Goal: Task Accomplishment & Management: Use online tool/utility

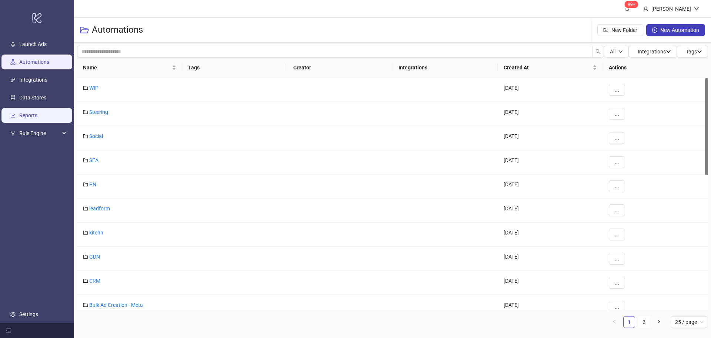
click at [26, 115] on link "Reports" at bounding box center [28, 115] width 18 height 6
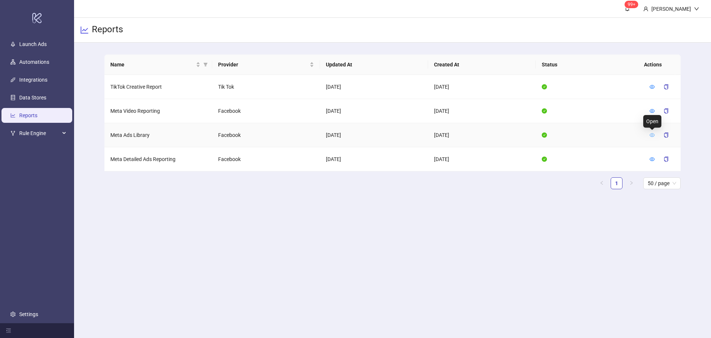
click at [652, 134] on icon "eye" at bounding box center [652, 135] width 5 height 4
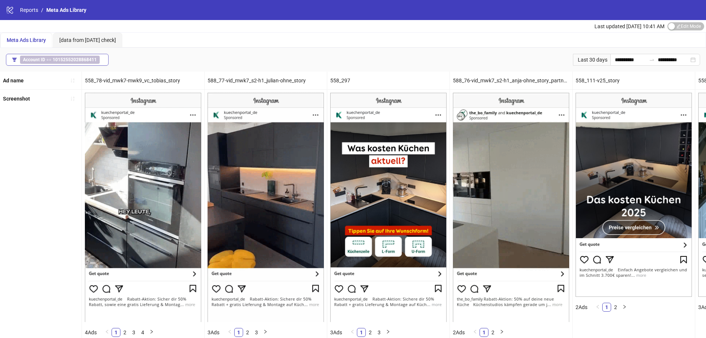
click at [61, 61] on b "10152552028868411" at bounding box center [75, 59] width 44 height 5
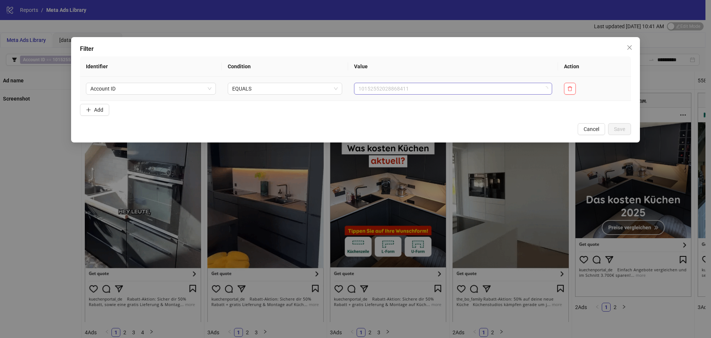
click at [392, 88] on span "10152552028868411" at bounding box center [453, 88] width 189 height 11
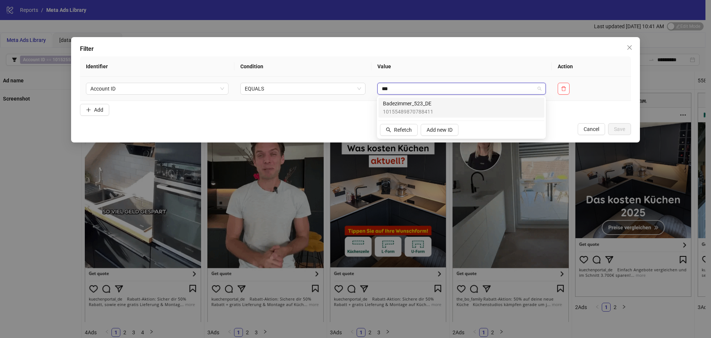
type input "****"
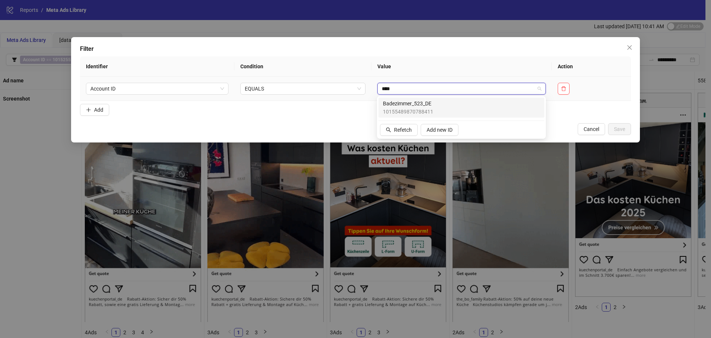
click at [417, 104] on span "Badezimmer_523_DE" at bounding box center [408, 103] width 50 height 8
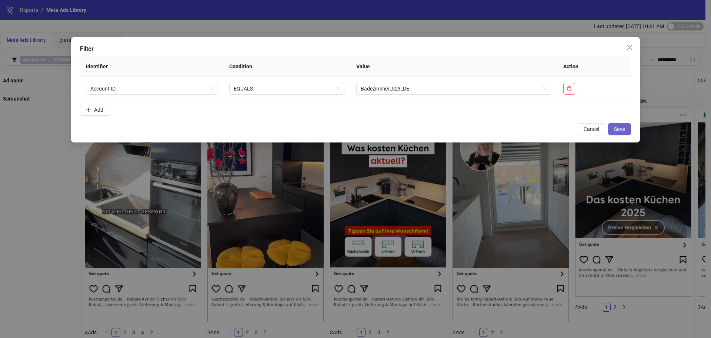
click at [620, 126] on span "Save" at bounding box center [619, 129] width 11 height 6
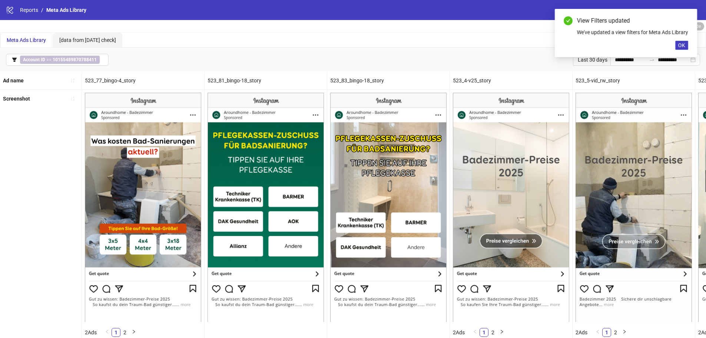
click at [474, 43] on div "Meta Ads Library [data from [DATE] check]" at bounding box center [352, 40] width 705 height 15
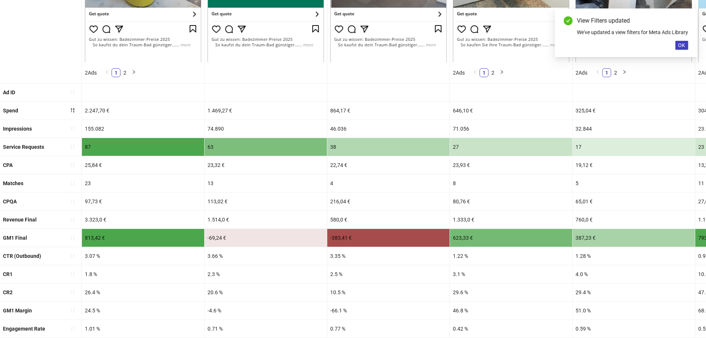
scroll to position [277, 0]
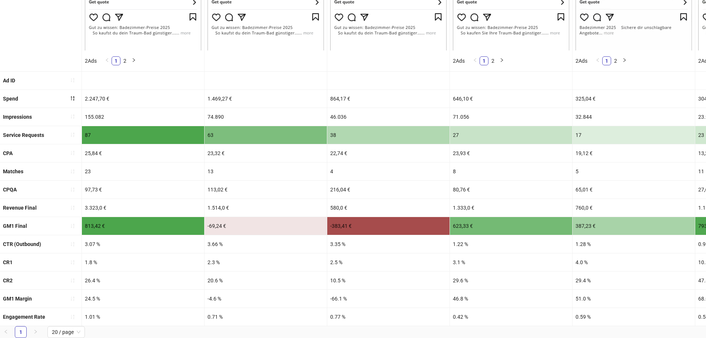
drag, startPoint x: 72, startPoint y: 272, endPoint x: 393, endPoint y: 277, distance: 321.6
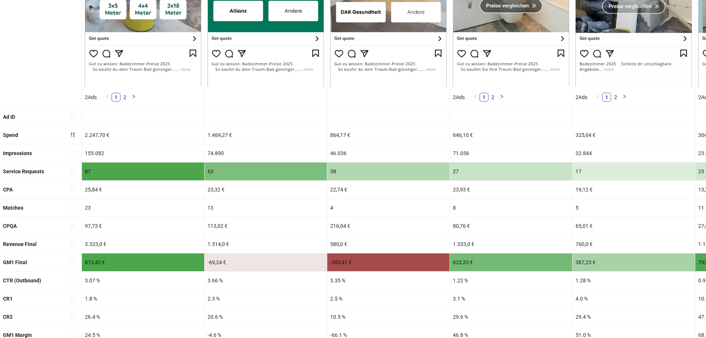
scroll to position [240, 0]
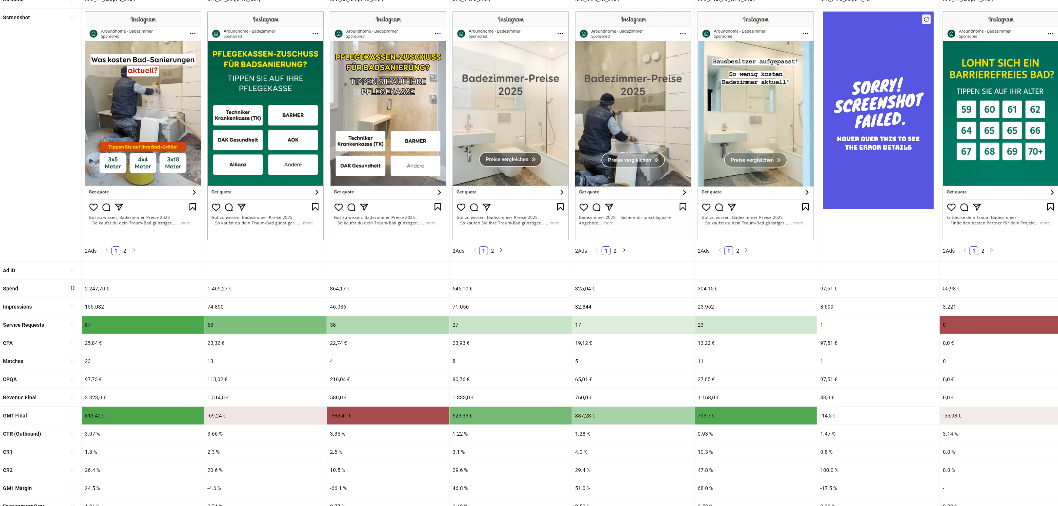
scroll to position [63, 0]
